Goal: Find specific page/section: Locate a particular part of the current website

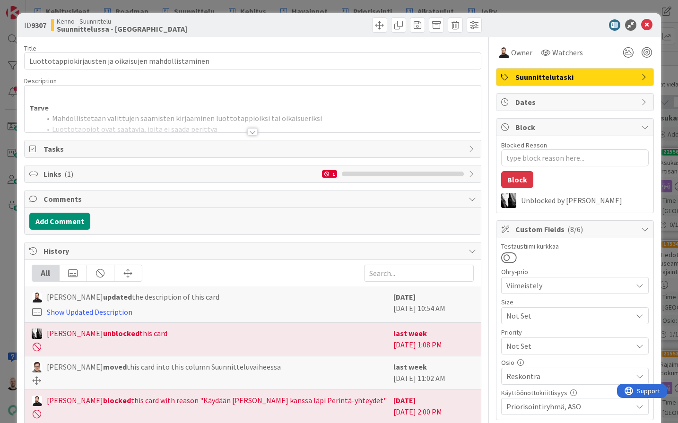
type textarea "x"
click at [254, 131] on div at bounding box center [252, 132] width 10 height 8
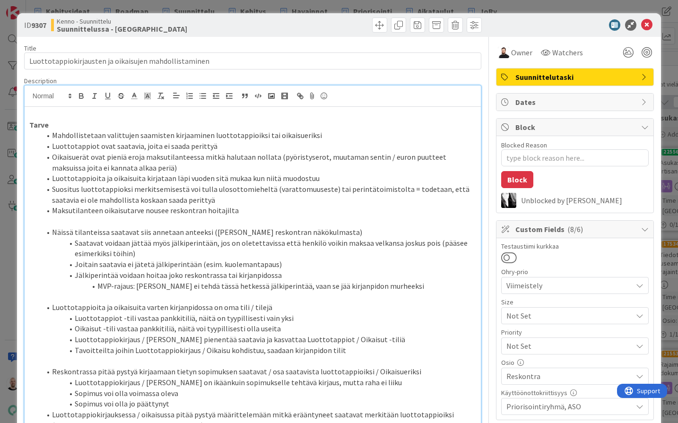
click at [112, 9] on div "ID 9307 Kenno - Suunnittelu Suunnittelussa - Rautalangat Title 53 / 128 Luottot…" at bounding box center [339, 211] width 678 height 423
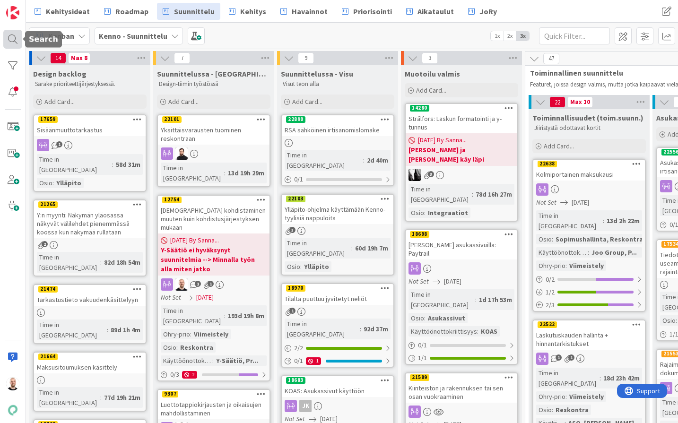
click at [8, 35] on div at bounding box center [12, 39] width 19 height 19
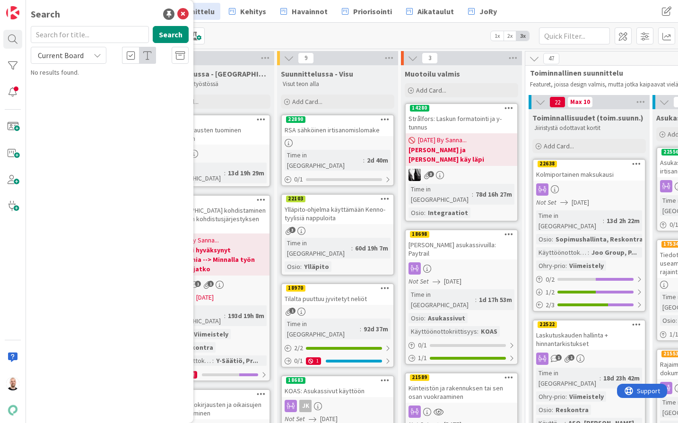
click at [46, 33] on input "text" at bounding box center [90, 34] width 118 height 17
type input "22638"
click at [98, 84] on span "Kolmiportainen maksukausi" at bounding box center [106, 83] width 78 height 9
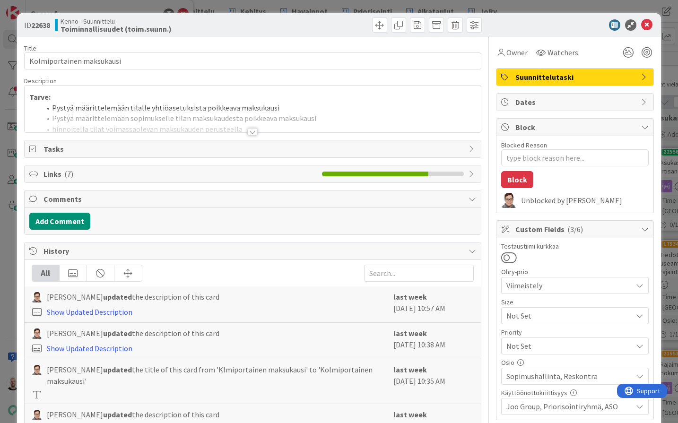
click at [249, 133] on div at bounding box center [252, 132] width 10 height 8
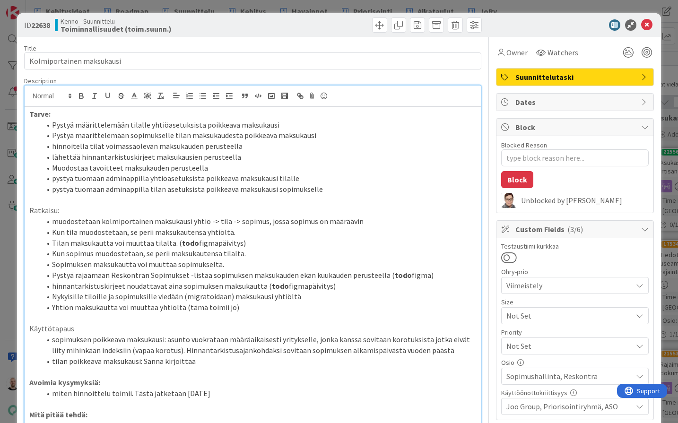
type textarea "x"
